Goal: Task Accomplishment & Management: Use online tool/utility

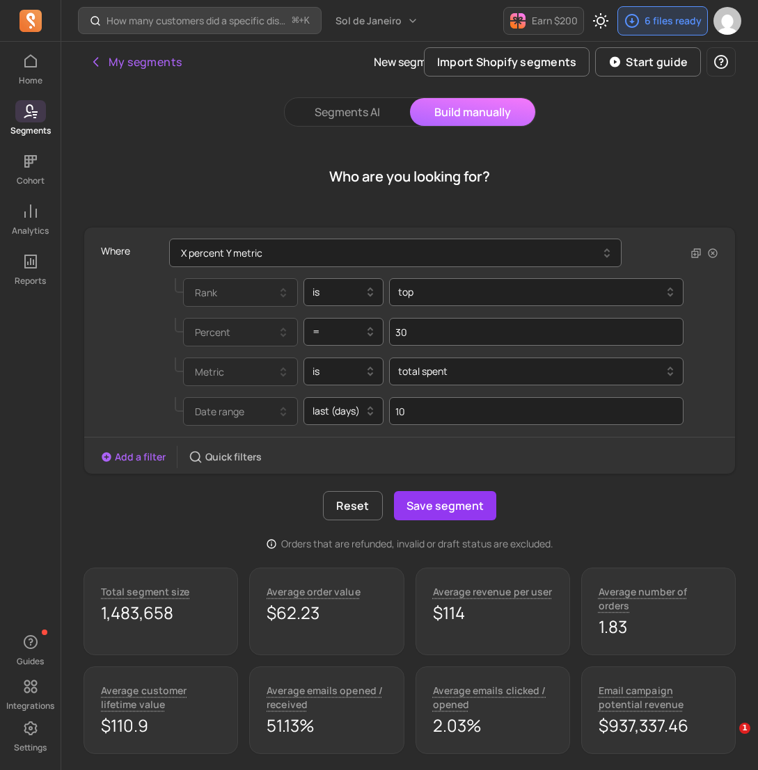
click at [350, 410] on div at bounding box center [337, 411] width 51 height 17
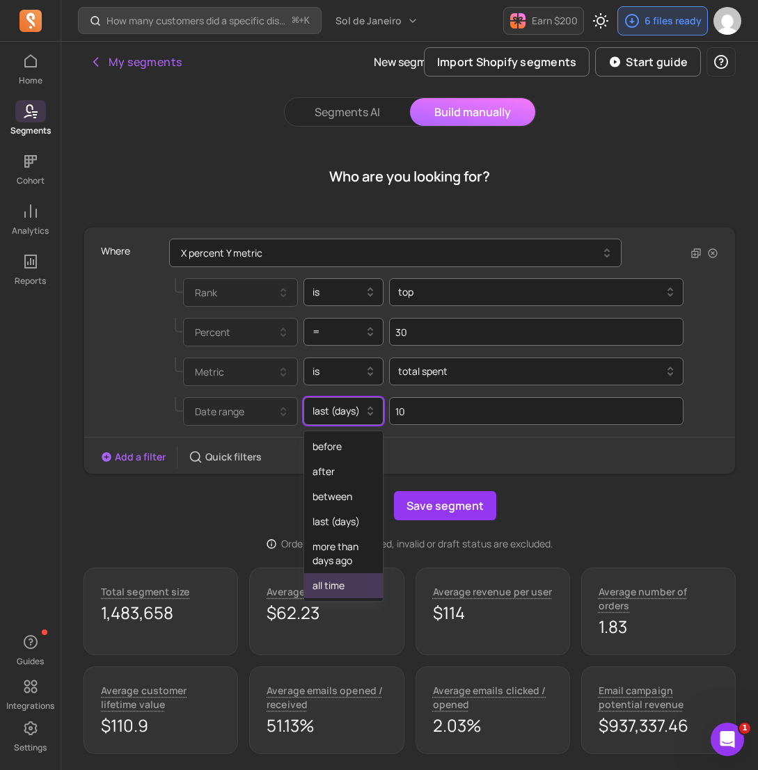
click at [355, 575] on div "all time" at bounding box center [343, 585] width 79 height 25
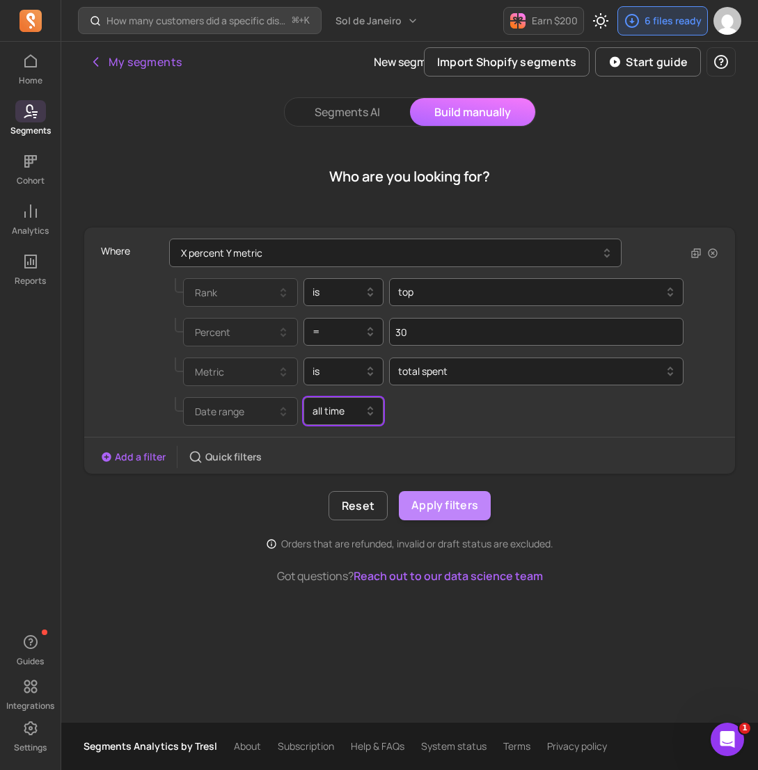
click at [451, 504] on button "Apply filters" at bounding box center [445, 505] width 92 height 29
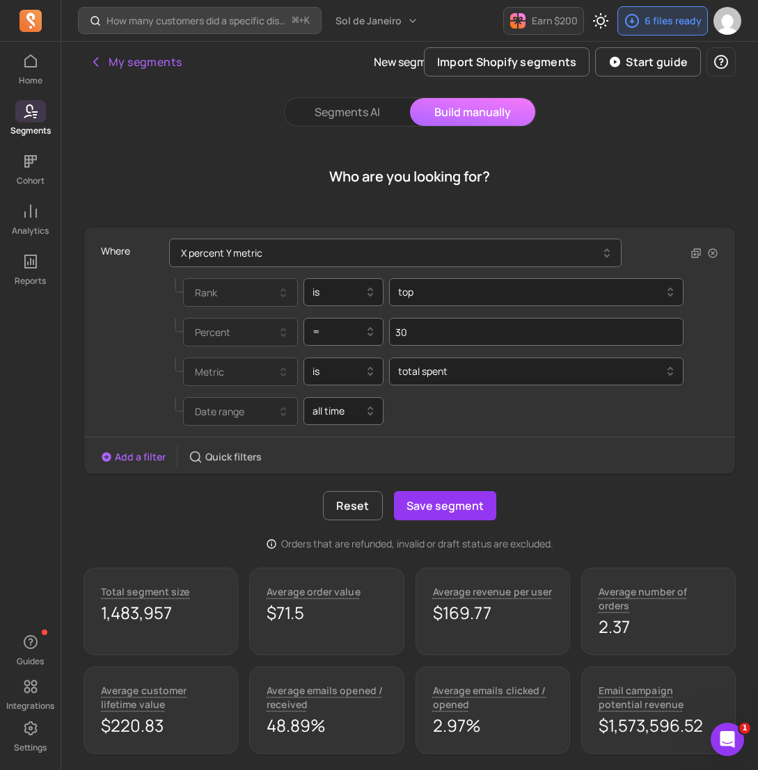
click at [333, 256] on button "X percent Y metric" at bounding box center [395, 253] width 452 height 29
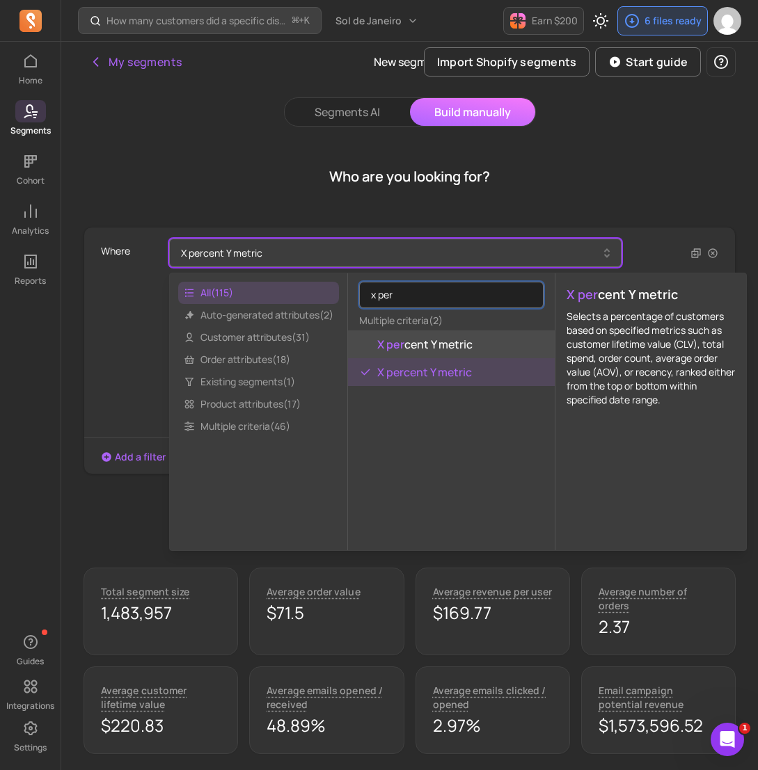
type input "x per"
click at [479, 344] on button "X per cent Y metric" at bounding box center [451, 344] width 207 height 28
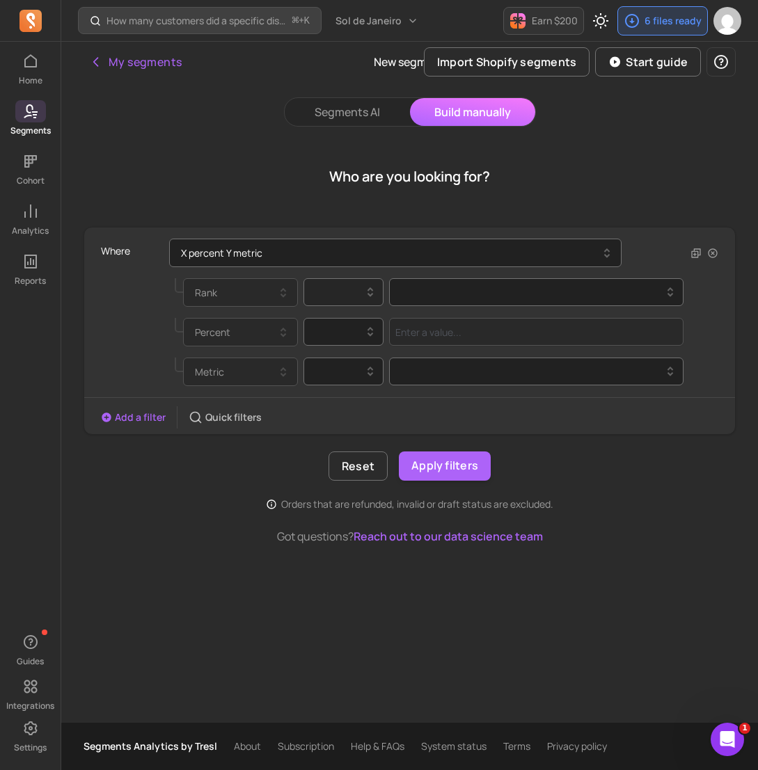
click at [367, 289] on icon at bounding box center [370, 292] width 17 height 17
click at [358, 330] on div "is" at bounding box center [343, 327] width 79 height 25
click at [449, 295] on div at bounding box center [530, 292] width 265 height 17
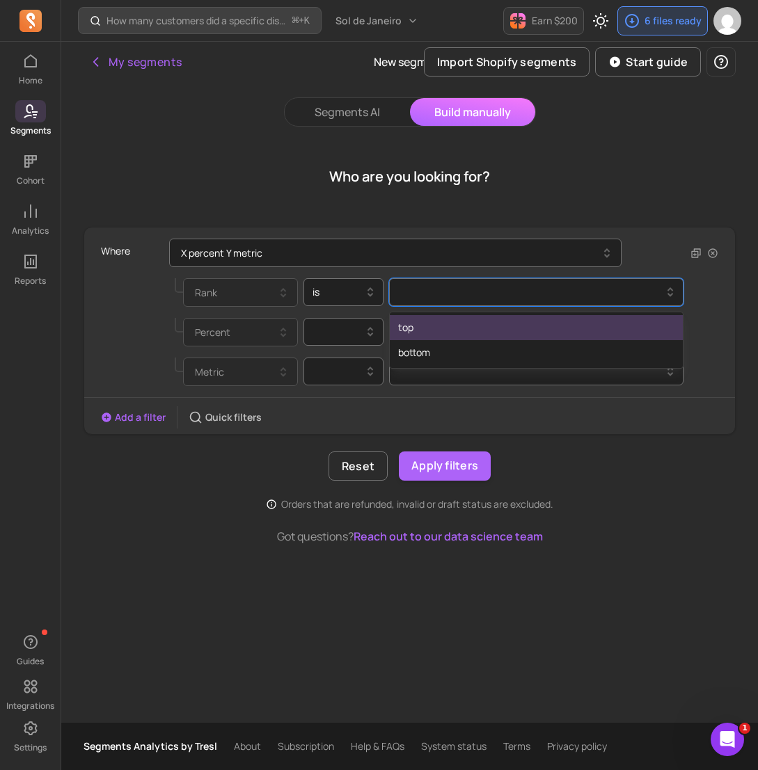
click at [457, 322] on div "top" at bounding box center [536, 327] width 293 height 25
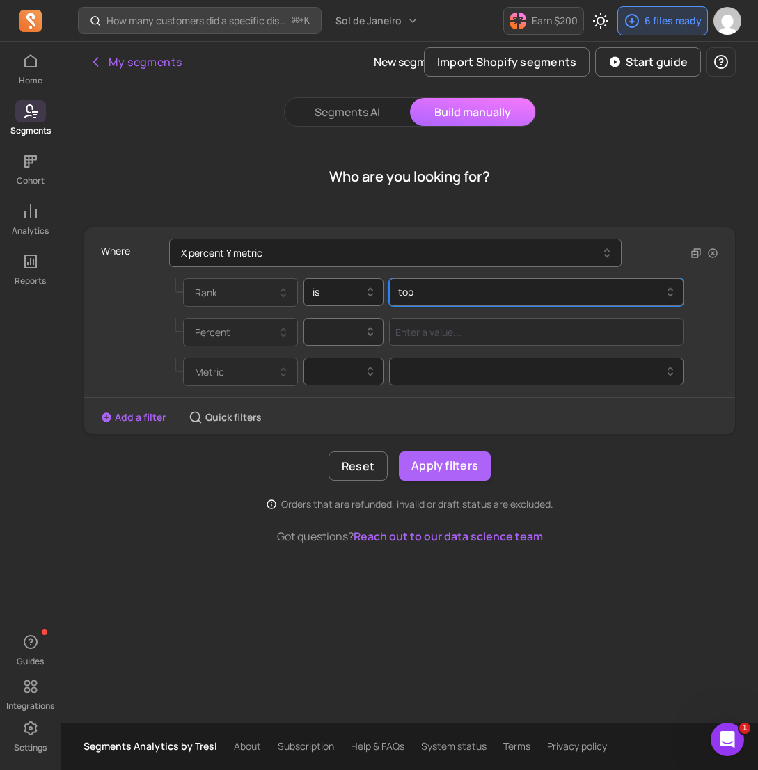
click at [350, 336] on div at bounding box center [337, 331] width 51 height 17
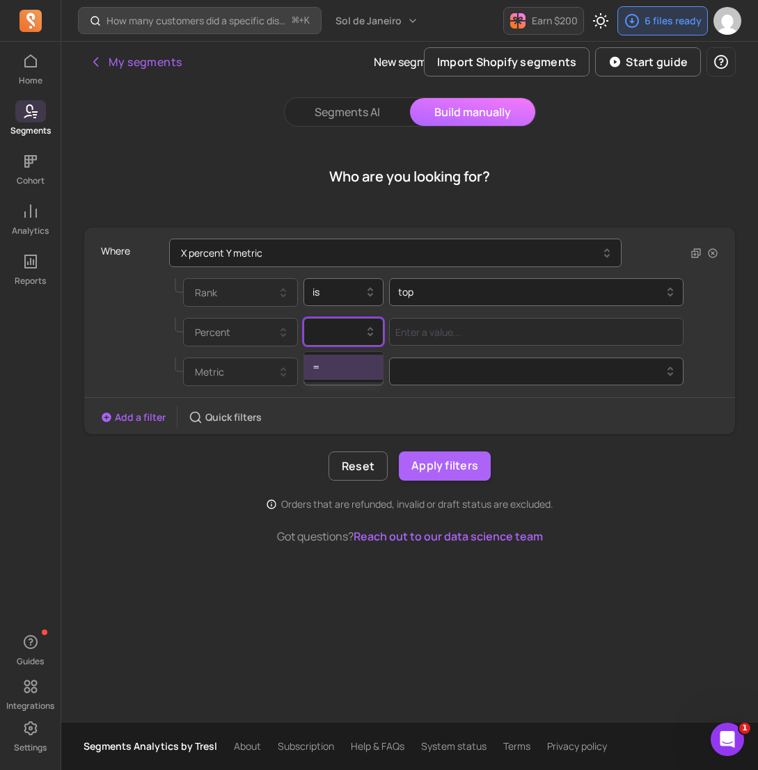
click at [355, 368] on div "=" at bounding box center [343, 367] width 79 height 25
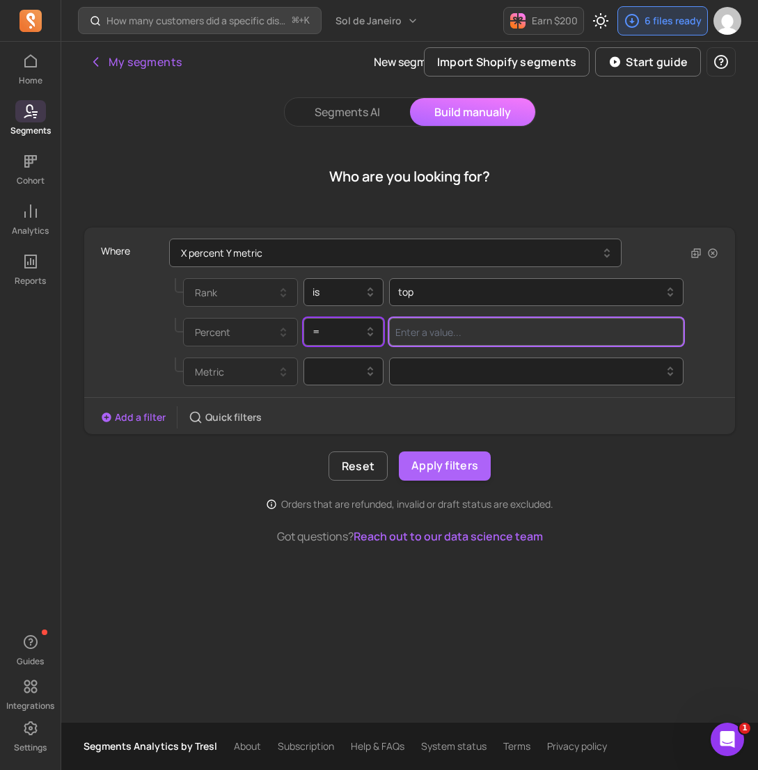
click at [442, 338] on input "Value for filter clause" at bounding box center [536, 332] width 294 height 28
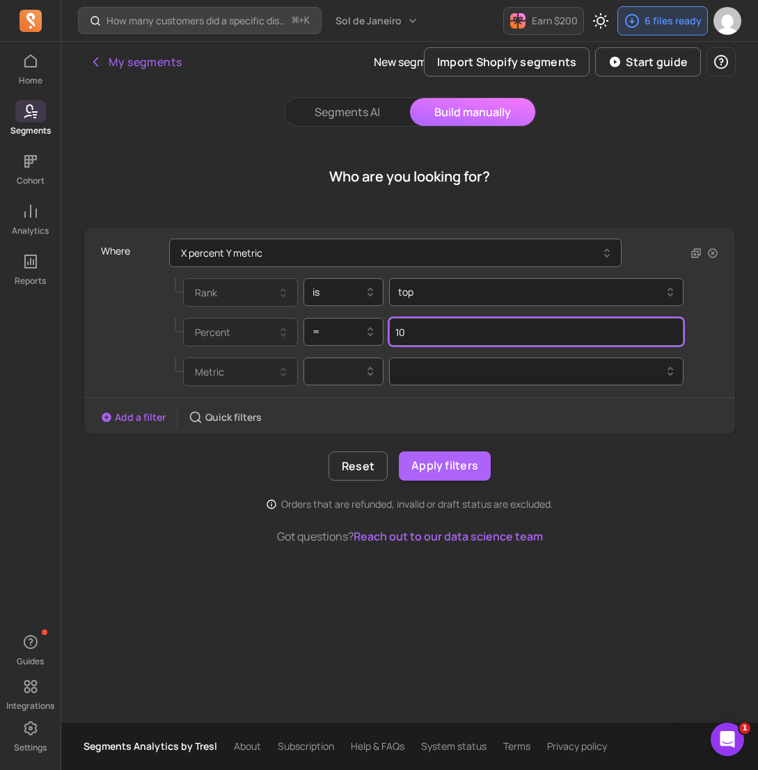
type input "10"
click at [381, 364] on div at bounding box center [343, 372] width 80 height 28
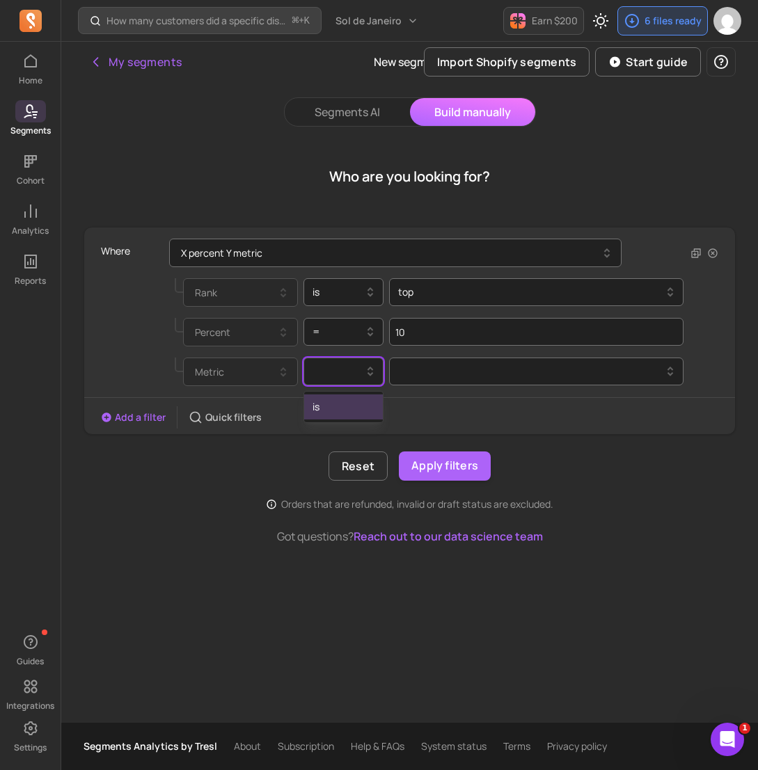
click at [362, 398] on div "is" at bounding box center [343, 406] width 79 height 25
click at [415, 383] on div at bounding box center [536, 372] width 294 height 28
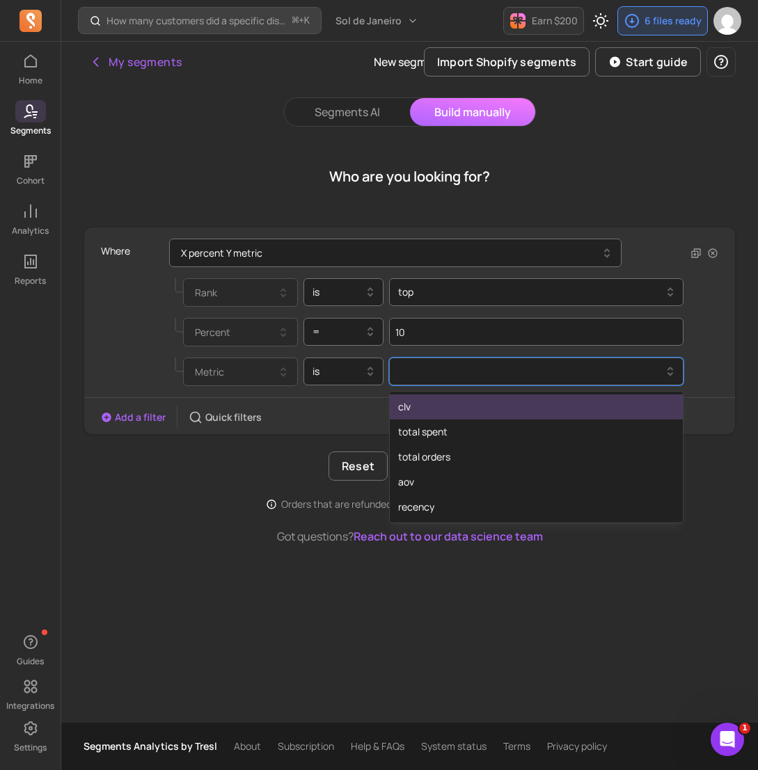
click at [447, 408] on div "clv" at bounding box center [536, 406] width 293 height 25
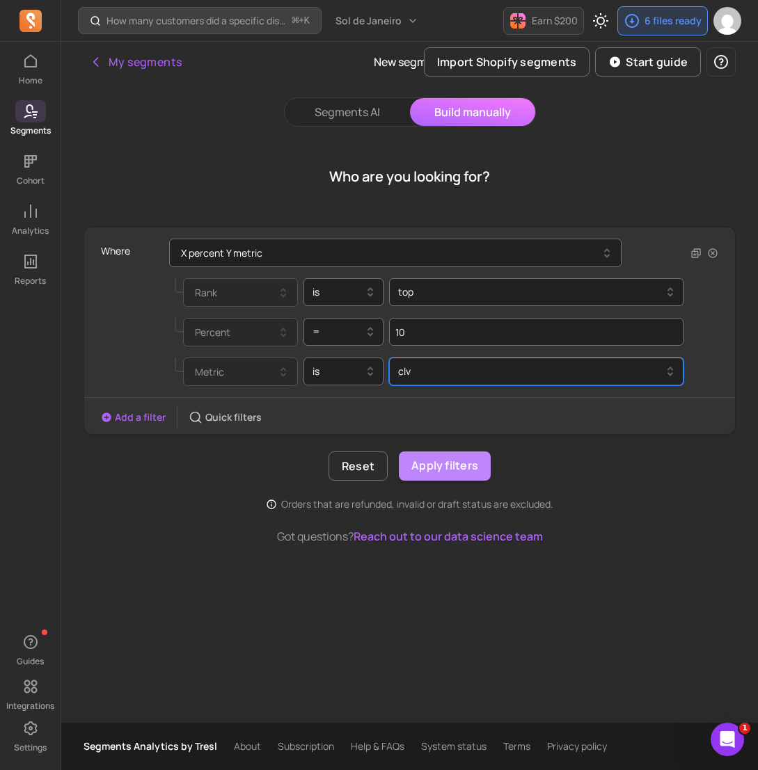
click at [453, 470] on button "Apply filters" at bounding box center [445, 465] width 92 height 29
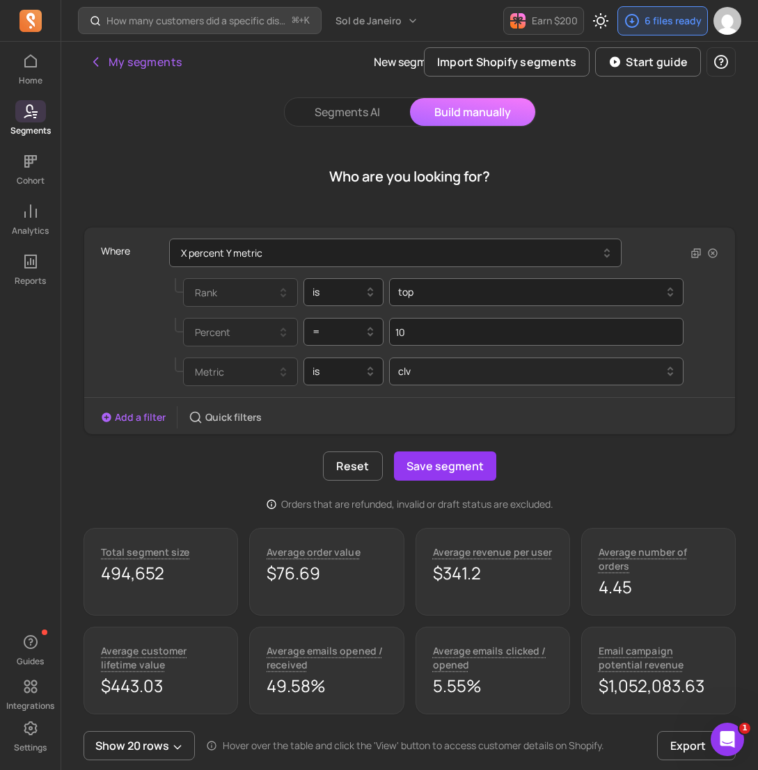
click at [639, 369] on div at bounding box center [530, 371] width 265 height 17
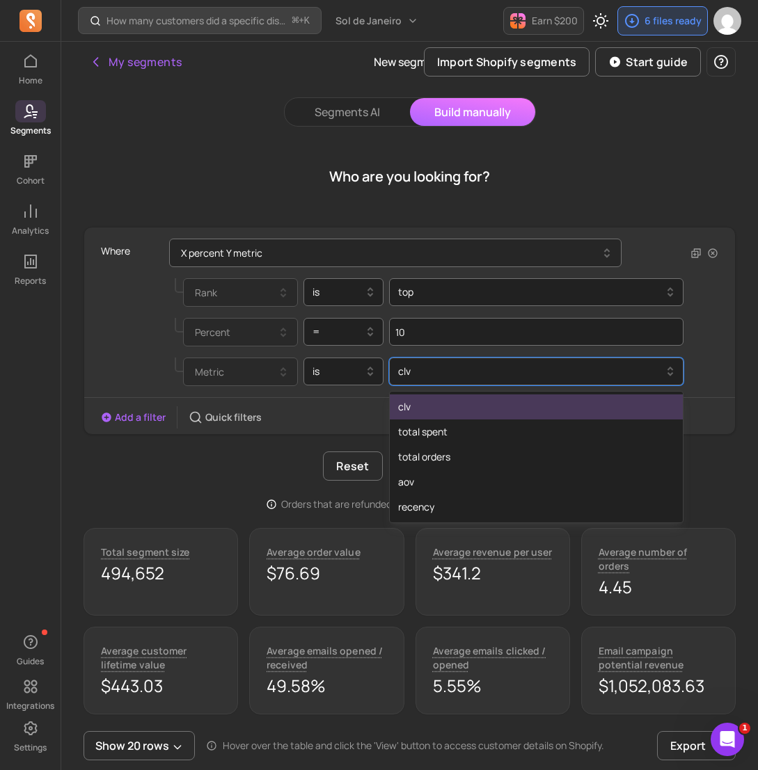
click at [598, 266] on button "X percent Y metric" at bounding box center [395, 253] width 452 height 29
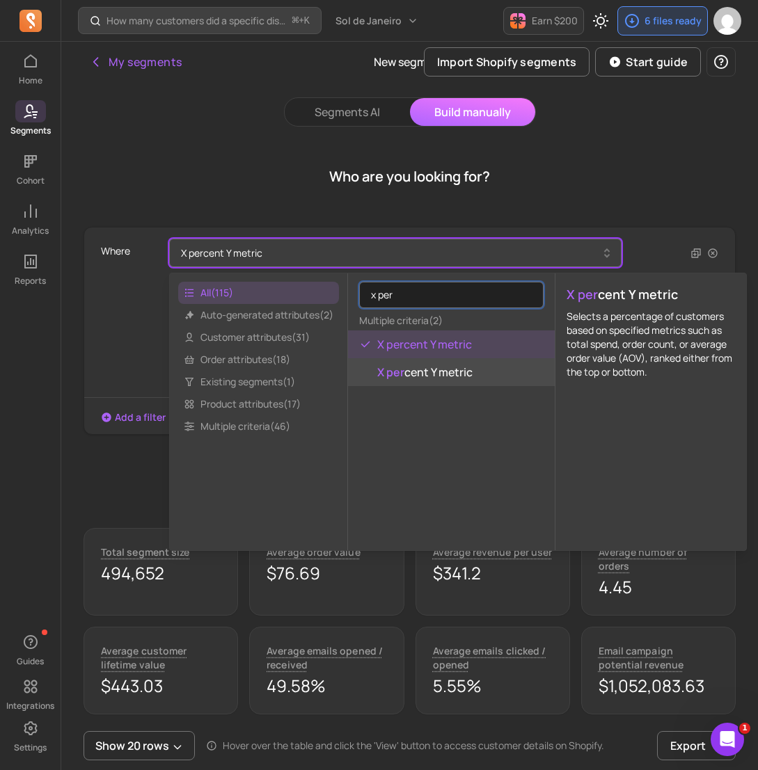
click at [532, 371] on button "X per cent Y metric" at bounding box center [451, 372] width 207 height 28
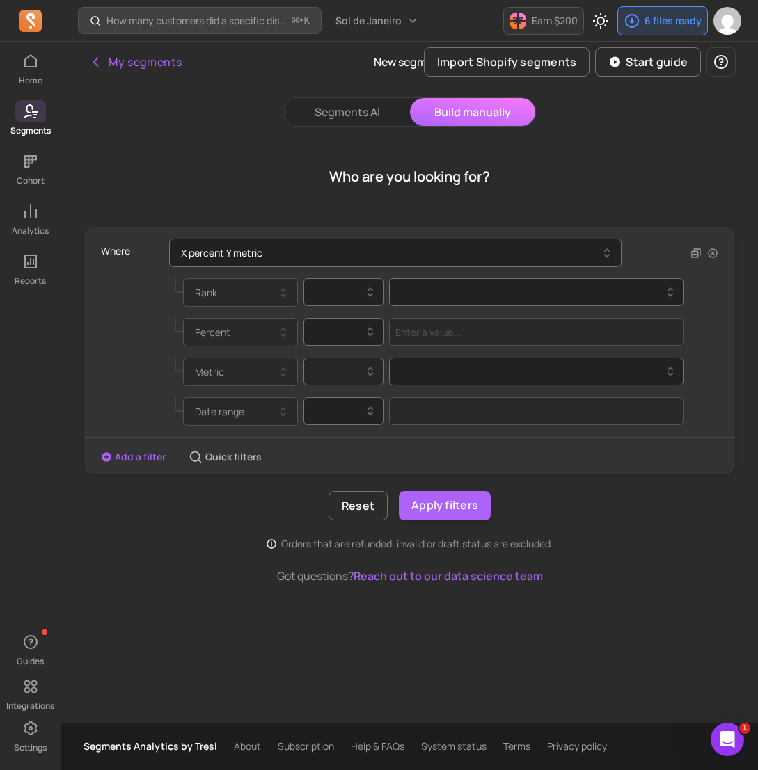
click at [346, 378] on div at bounding box center [337, 371] width 51 height 17
click at [344, 399] on div "is" at bounding box center [343, 406] width 79 height 25
click at [433, 370] on div at bounding box center [530, 371] width 265 height 17
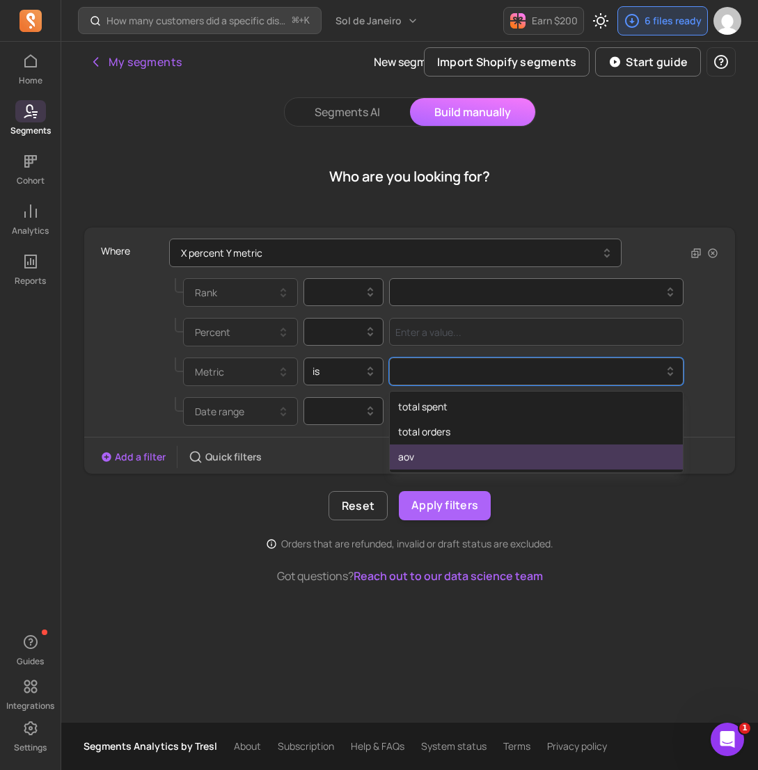
click at [658, 522] on div "Where X percent Y metric Rank Percent Metric is option aov focused, 3 of 3. 3 r…" at bounding box center [409, 389] width 652 height 324
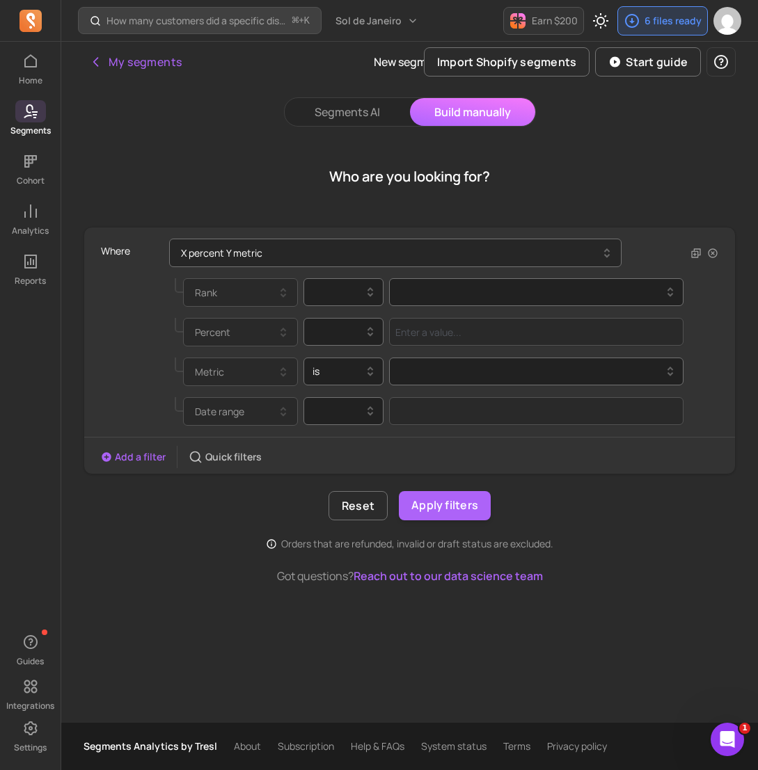
click at [592, 248] on button "X percent Y metric" at bounding box center [395, 253] width 452 height 29
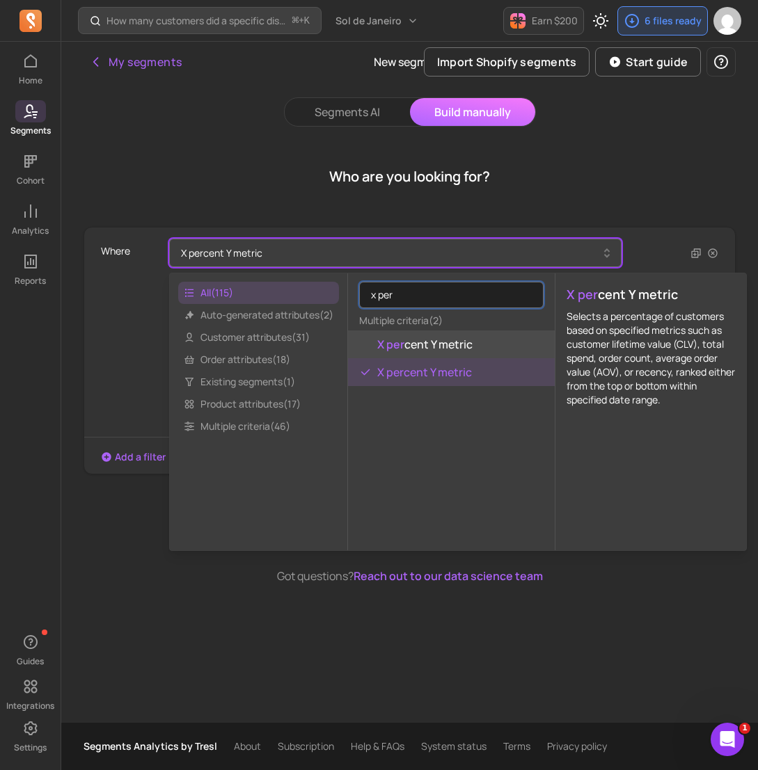
click at [492, 351] on button "X per cent Y metric" at bounding box center [451, 344] width 207 height 28
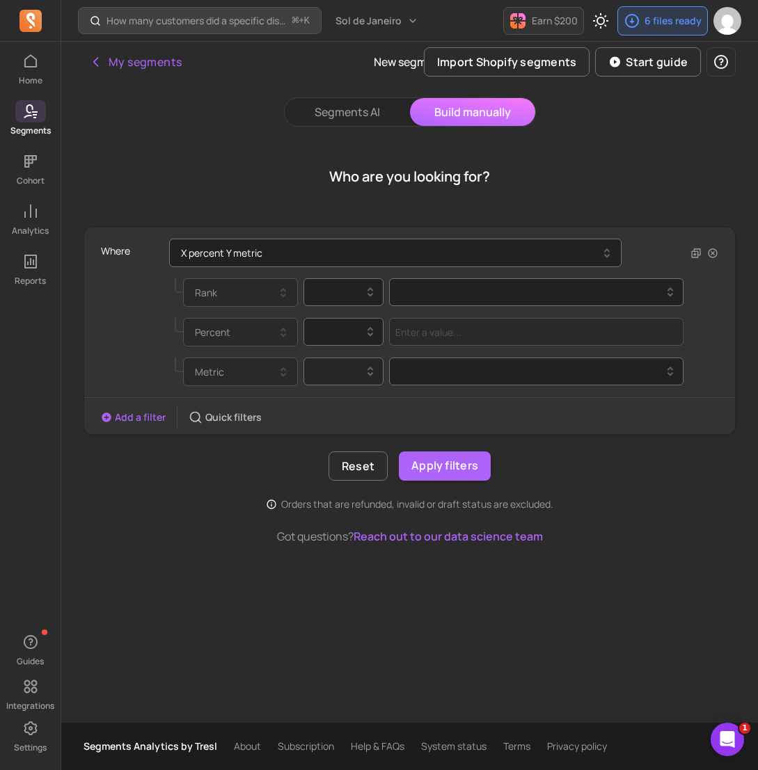
click at [356, 374] on div at bounding box center [337, 371] width 51 height 17
click at [354, 403] on div "is" at bounding box center [343, 406] width 79 height 25
click at [447, 374] on div at bounding box center [530, 371] width 265 height 17
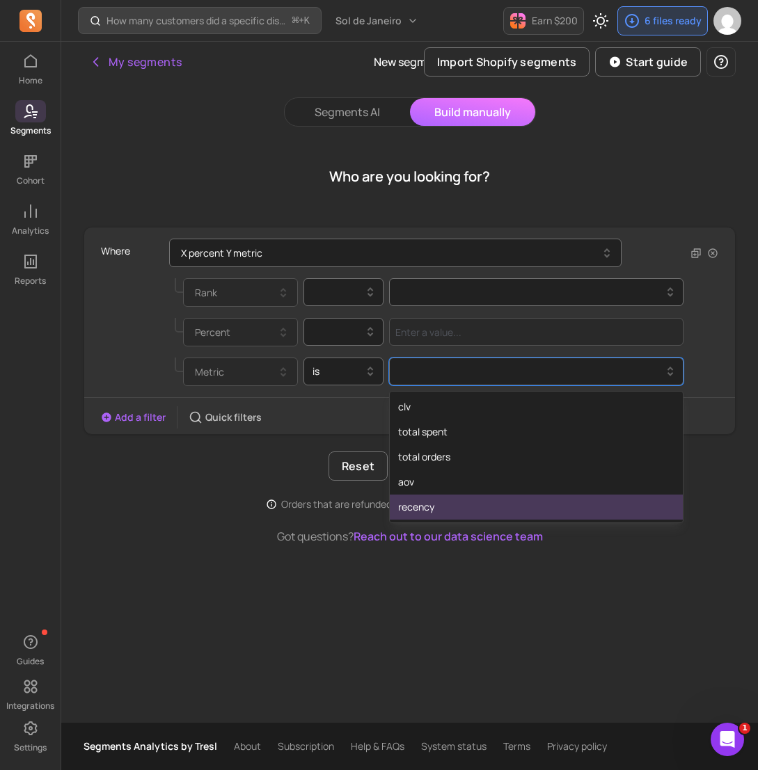
click at [605, 606] on div "My segments New segment Import Shopify segments Start guide Segments AI Build m…" at bounding box center [409, 382] width 696 height 681
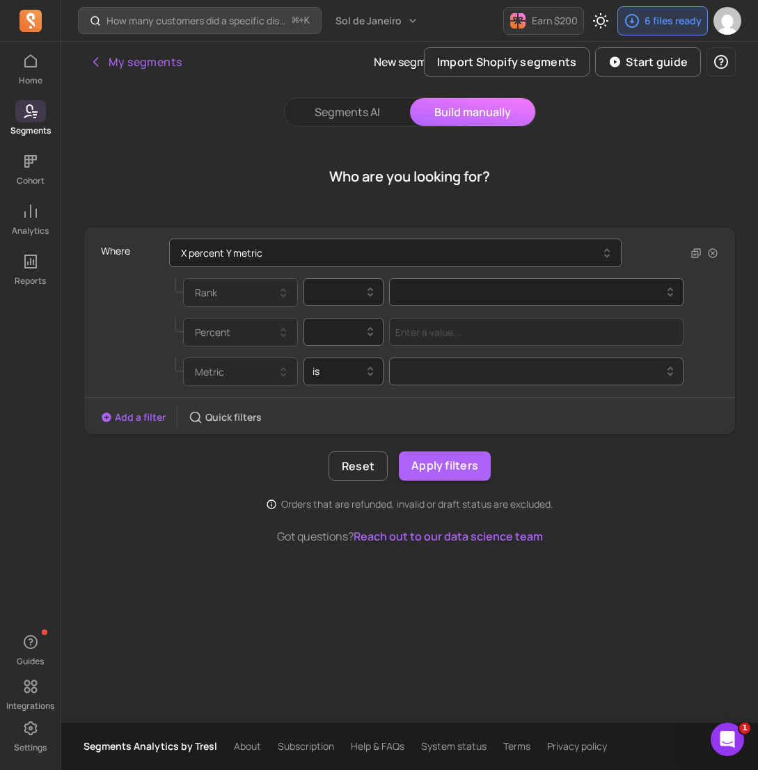
click at [474, 375] on div at bounding box center [530, 371] width 265 height 17
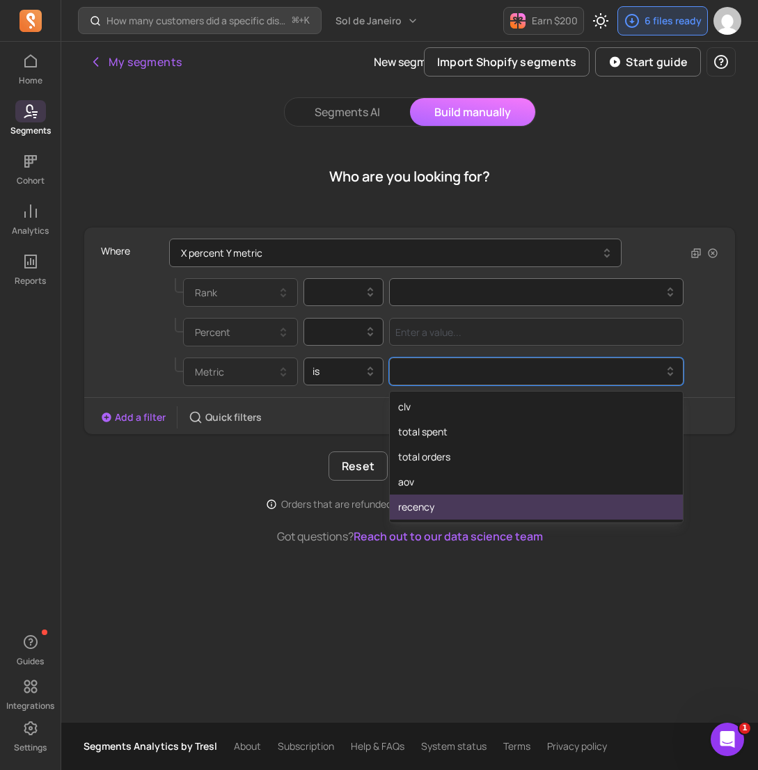
click at [655, 627] on div "My segments New segment Import Shopify segments Start guide Segments AI Build m…" at bounding box center [409, 382] width 696 height 681
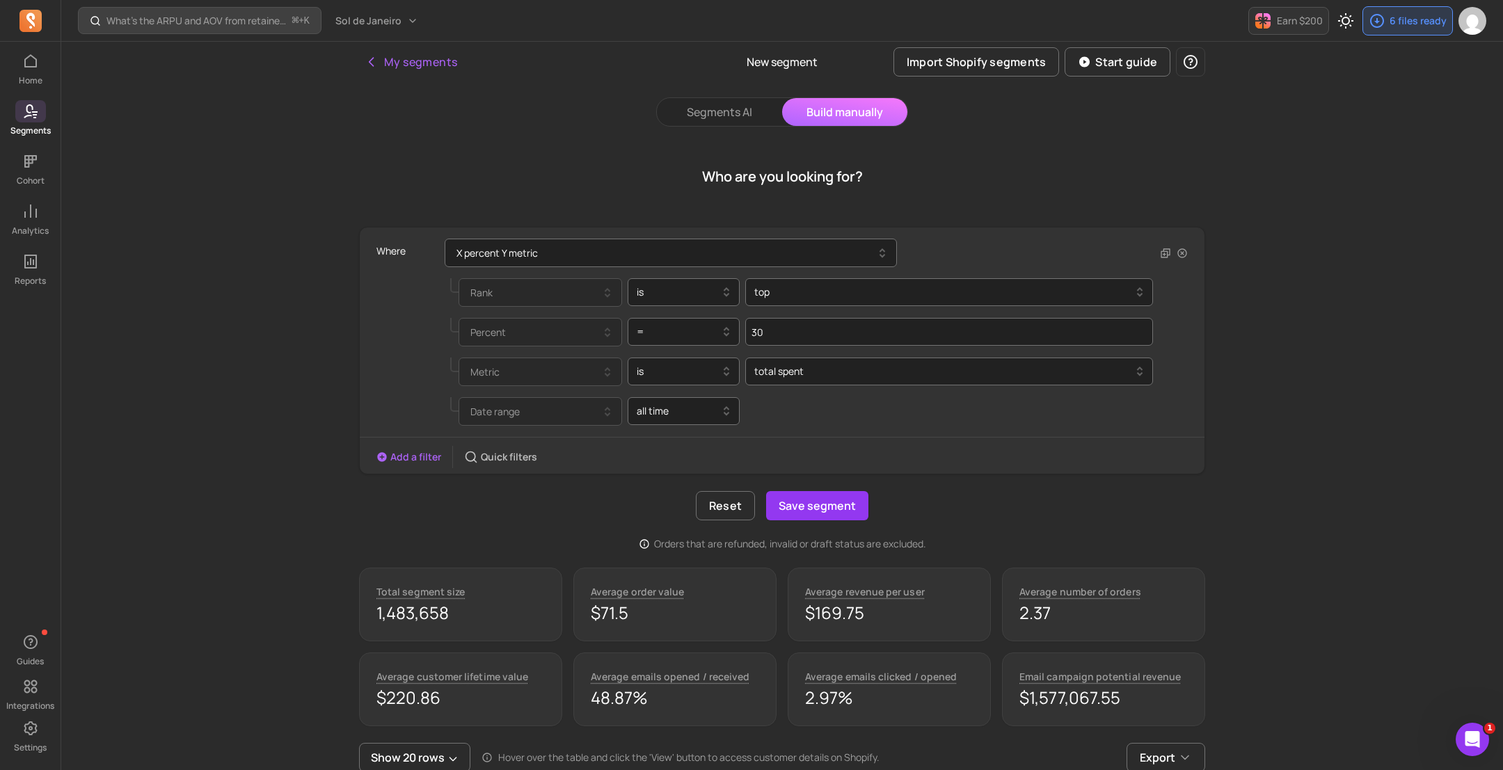
click at [966, 450] on div "Add a filter Quick filters" at bounding box center [782, 457] width 845 height 22
click at [818, 515] on button "Save segment" at bounding box center [817, 505] width 102 height 29
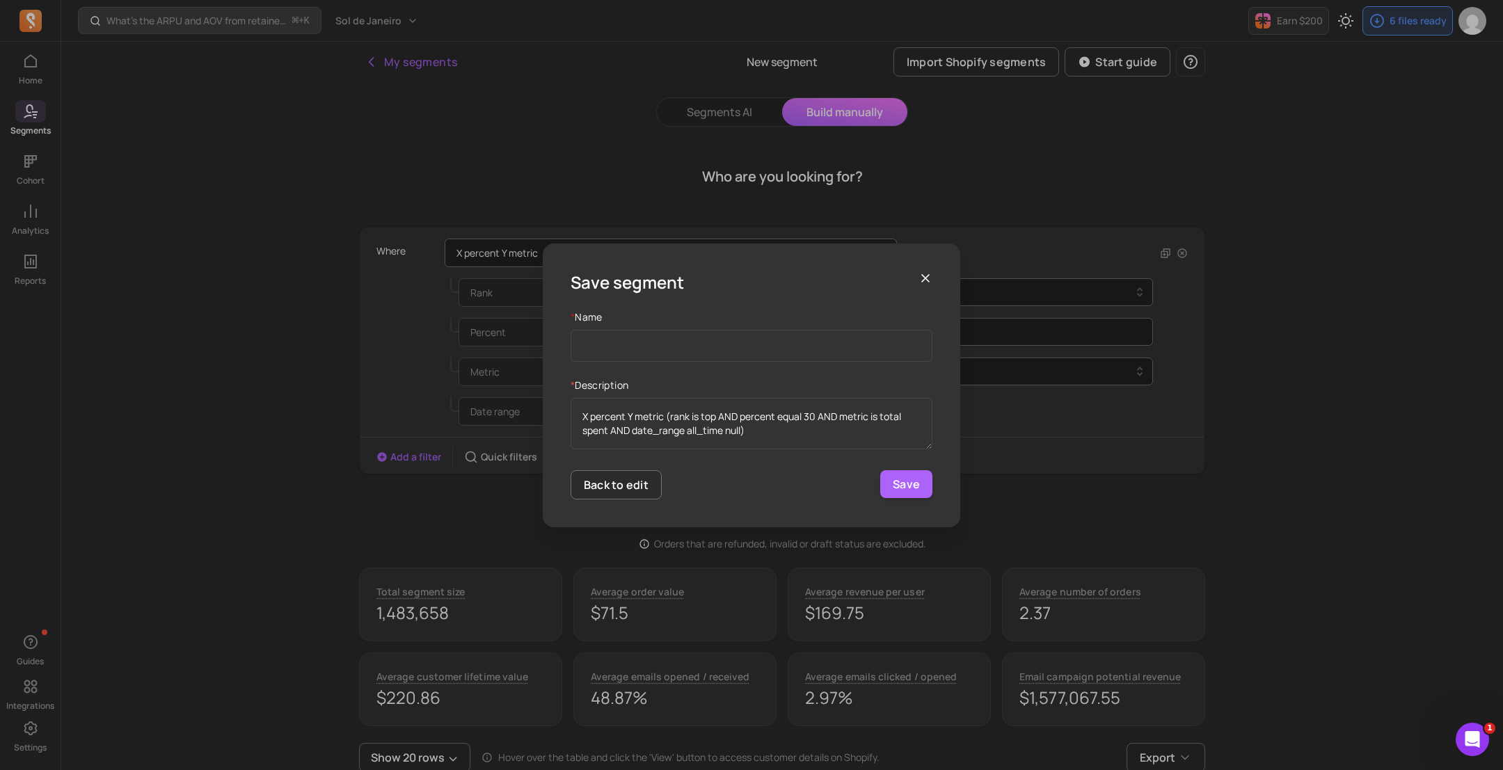
click at [925, 275] on icon "button" at bounding box center [925, 278] width 14 height 14
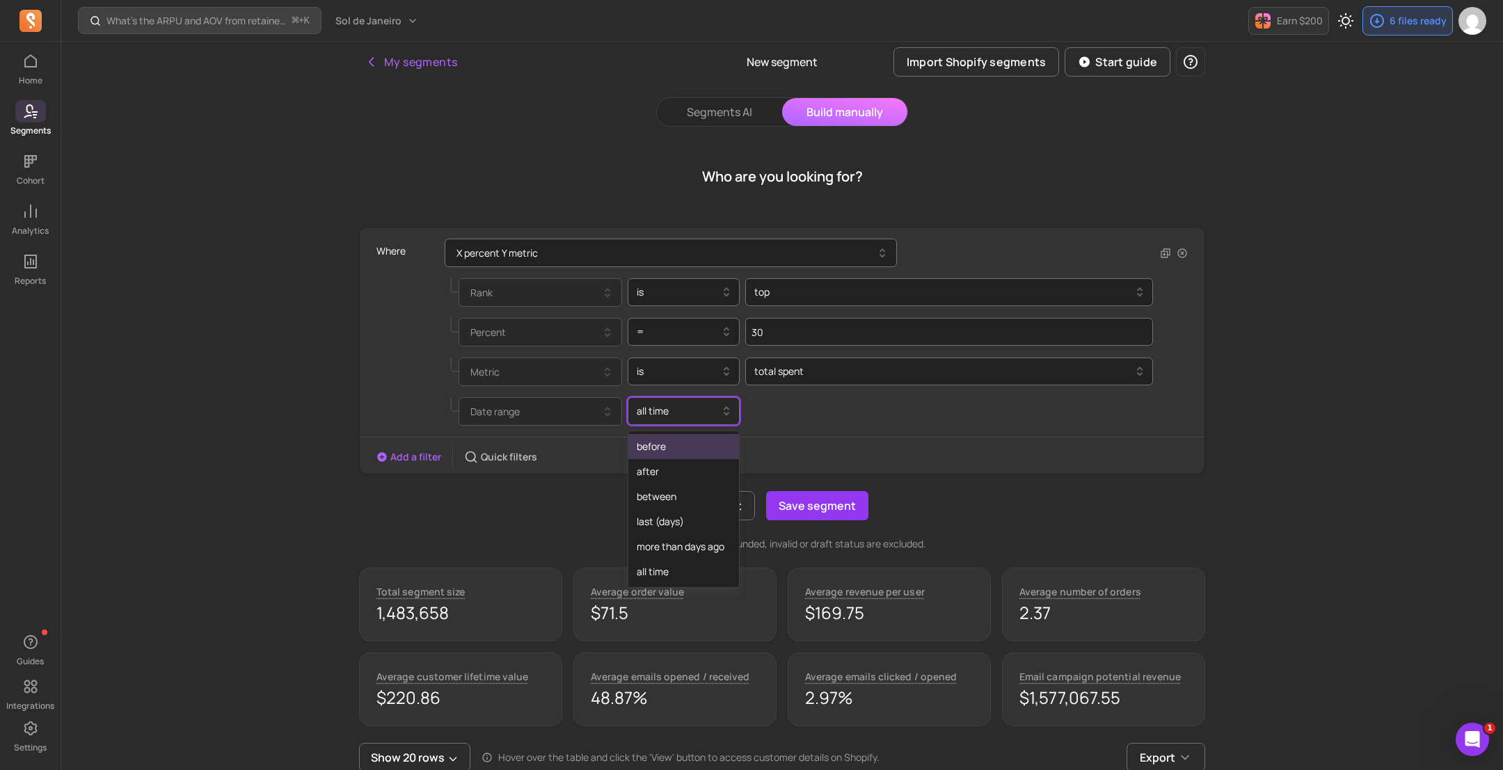
click at [714, 413] on div at bounding box center [678, 411] width 83 height 17
click at [689, 521] on div "last (days)" at bounding box center [683, 521] width 111 height 25
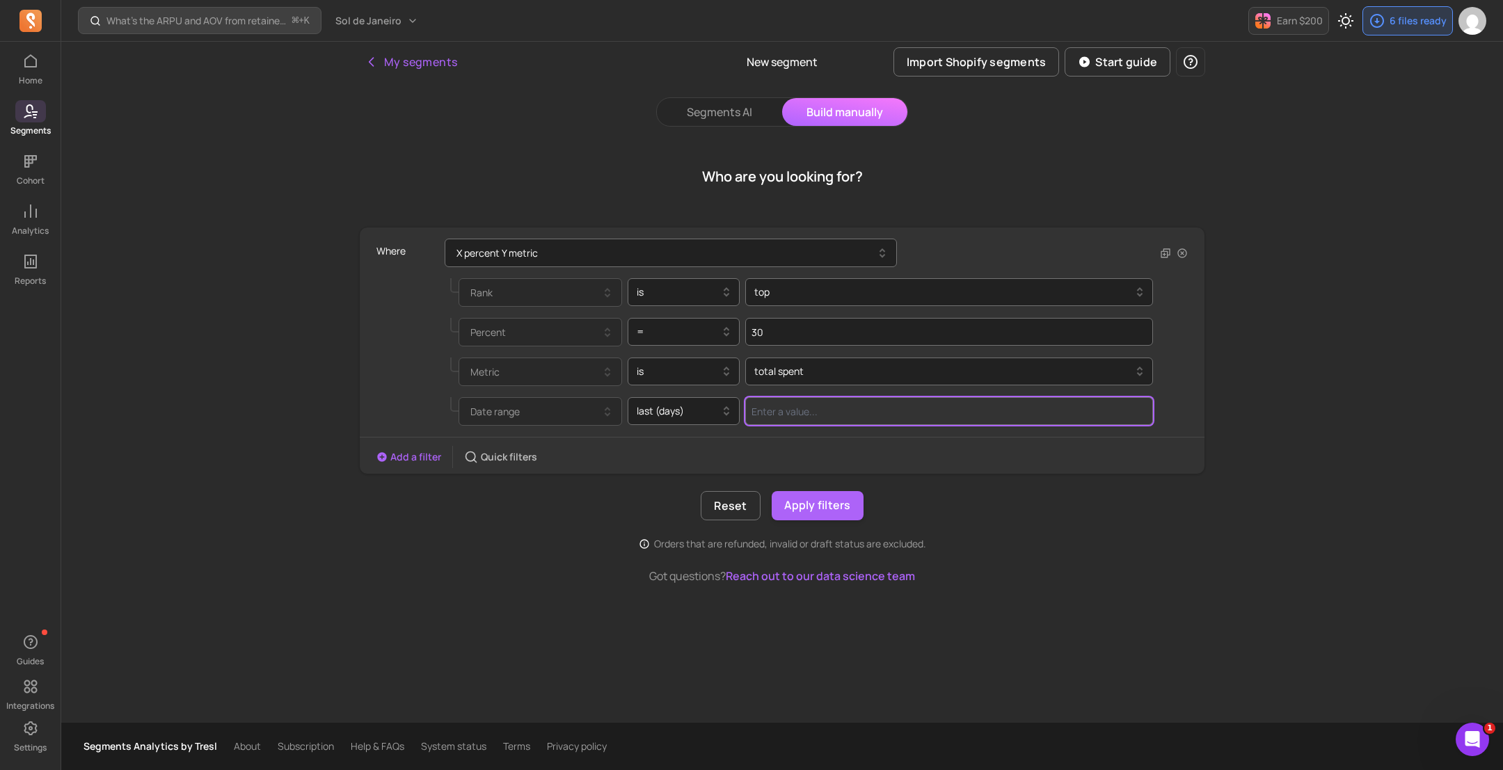
click at [822, 418] on input "Value for filter clause" at bounding box center [949, 411] width 408 height 28
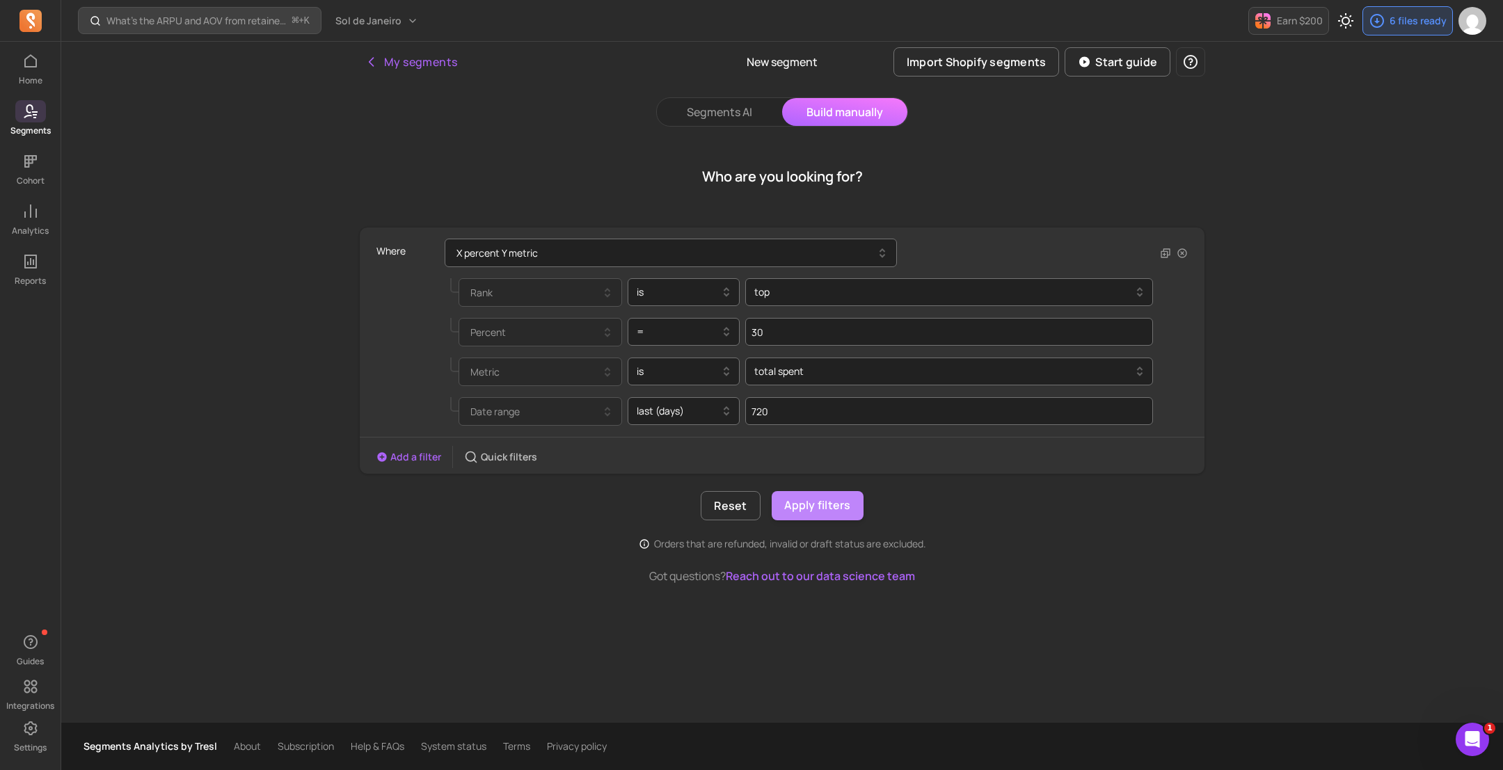
click at [842, 495] on button "Apply filters" at bounding box center [817, 505] width 92 height 29
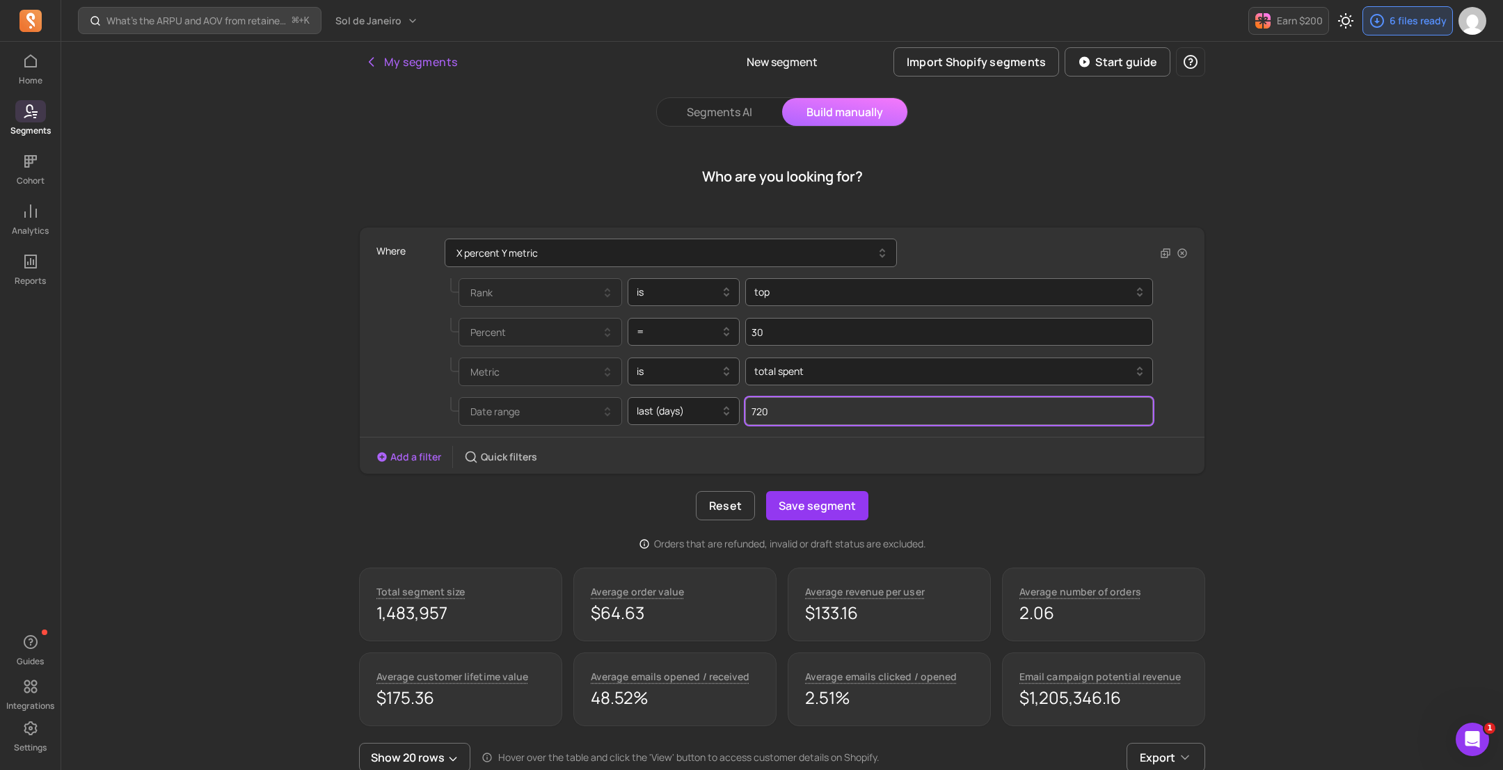
click at [860, 416] on input "720" at bounding box center [949, 411] width 408 height 28
drag, startPoint x: 858, startPoint y: 415, endPoint x: 739, endPoint y: 405, distance: 119.4
click at [739, 405] on div "Date range last (days) 720" at bounding box center [801, 411] width 703 height 29
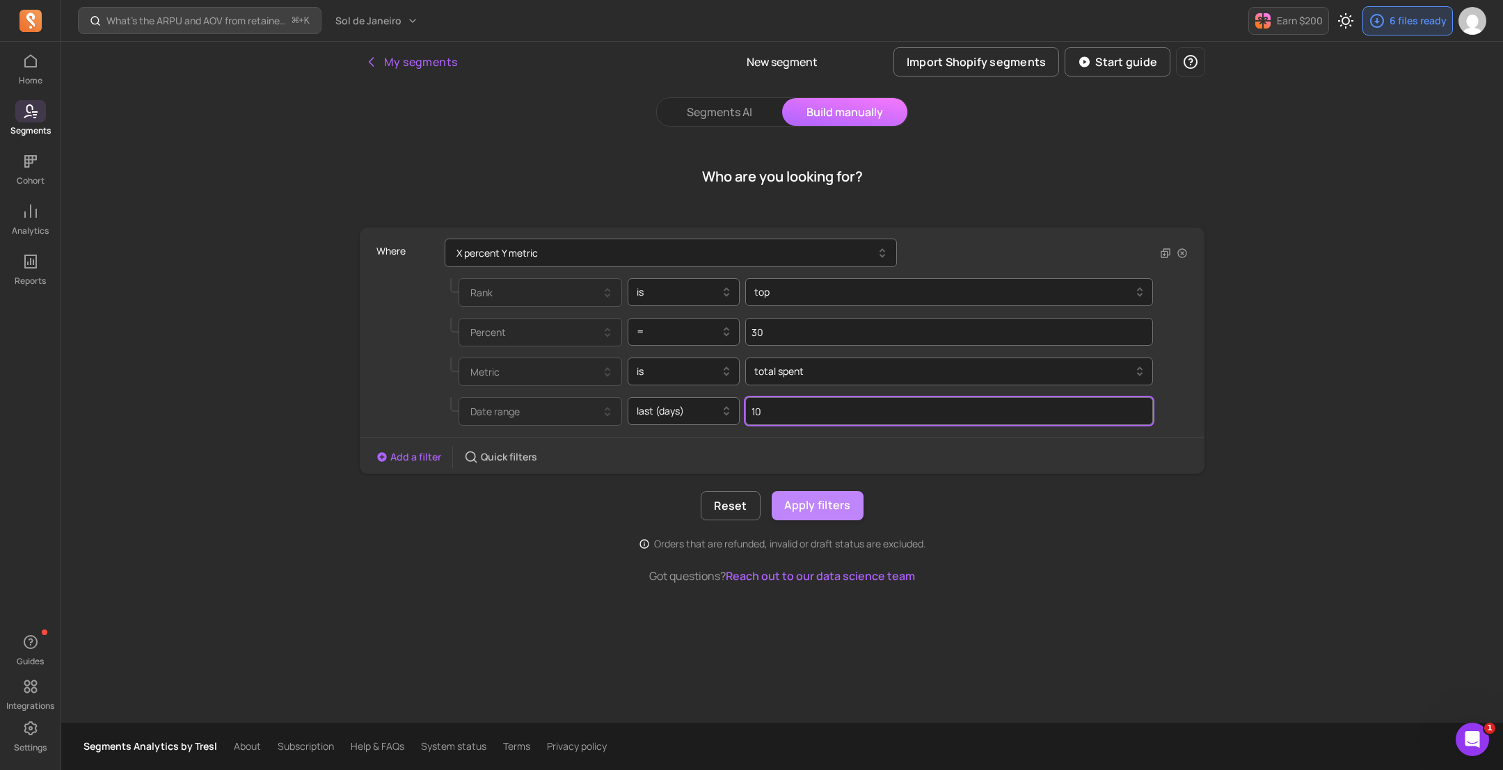
type input "10"
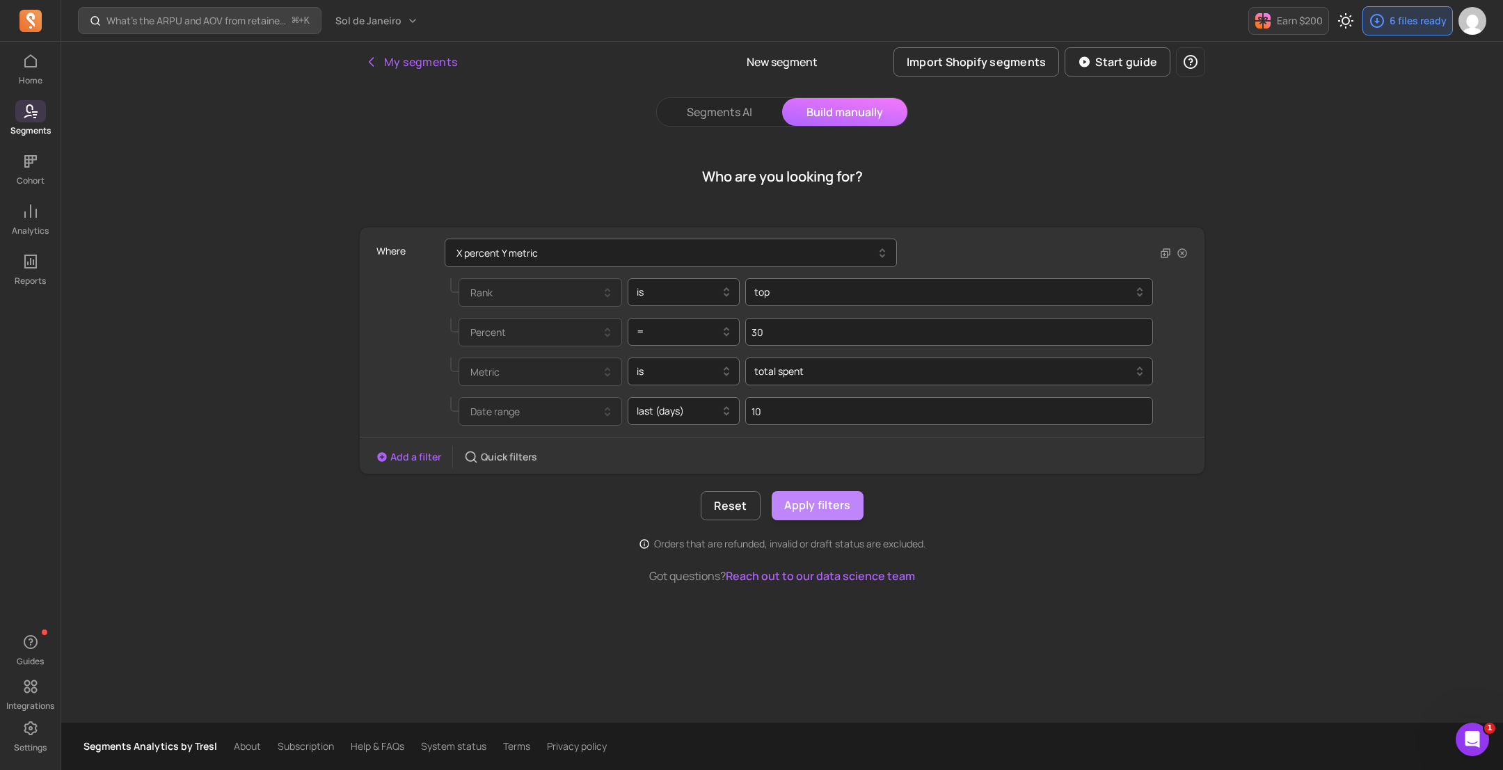
click at [820, 509] on button "Apply filters" at bounding box center [817, 505] width 92 height 29
